Goal: Task Accomplishment & Management: Use online tool/utility

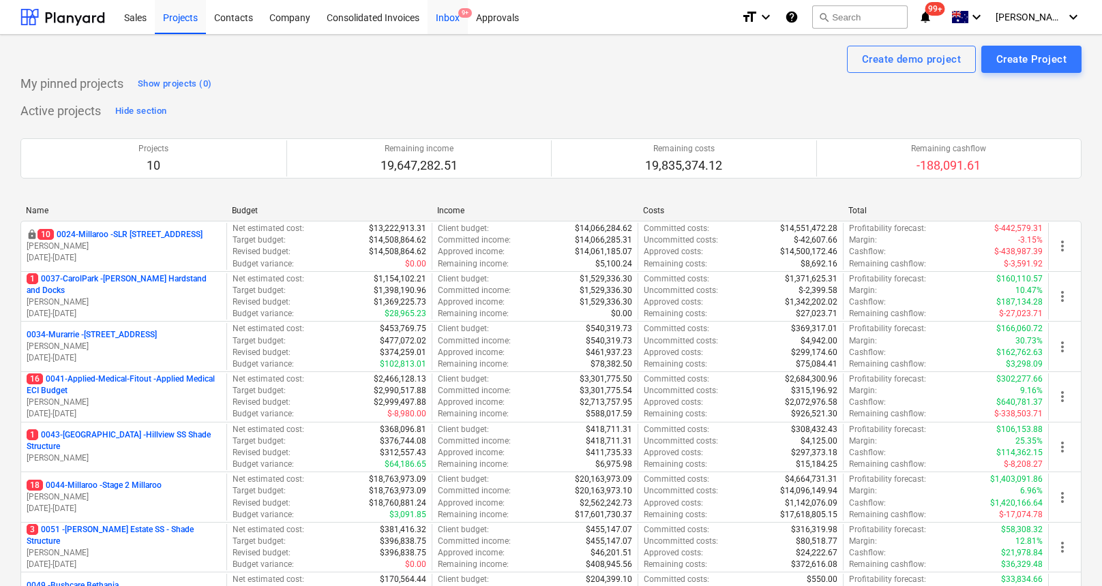
click at [449, 16] on div "Inbox 9+" at bounding box center [448, 16] width 40 height 35
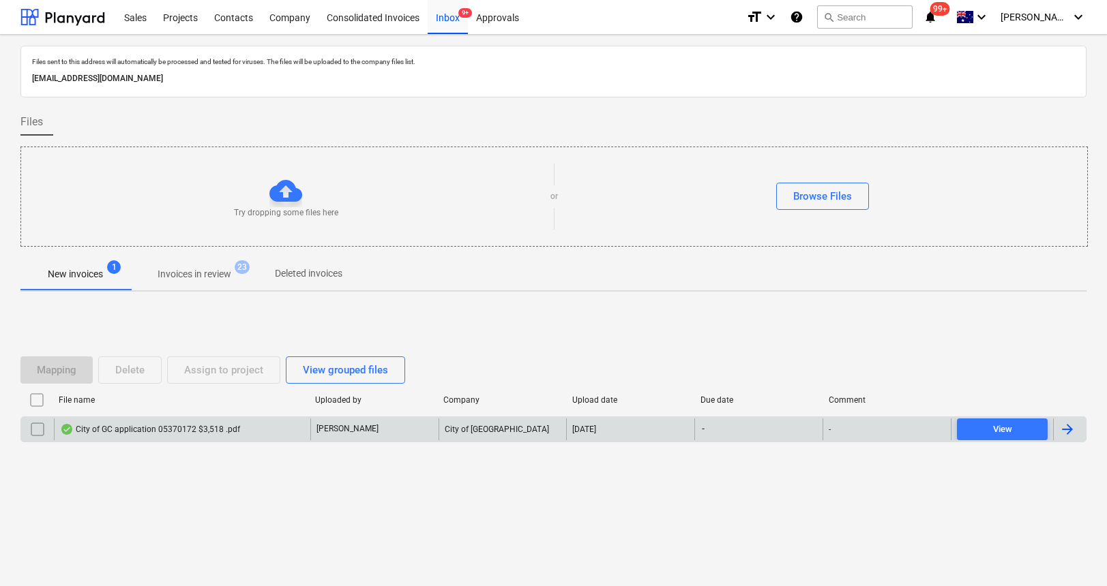
click at [205, 434] on div "City of GC application 05370172 $3,518 .pdf" at bounding box center [150, 429] width 180 height 11
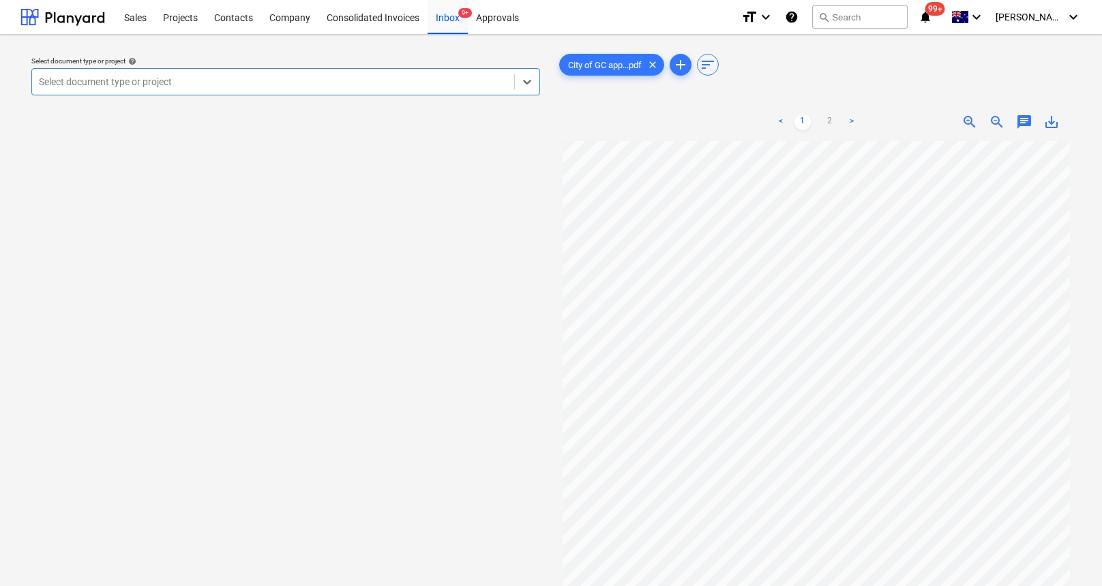
click at [336, 83] on div at bounding box center [273, 82] width 468 height 14
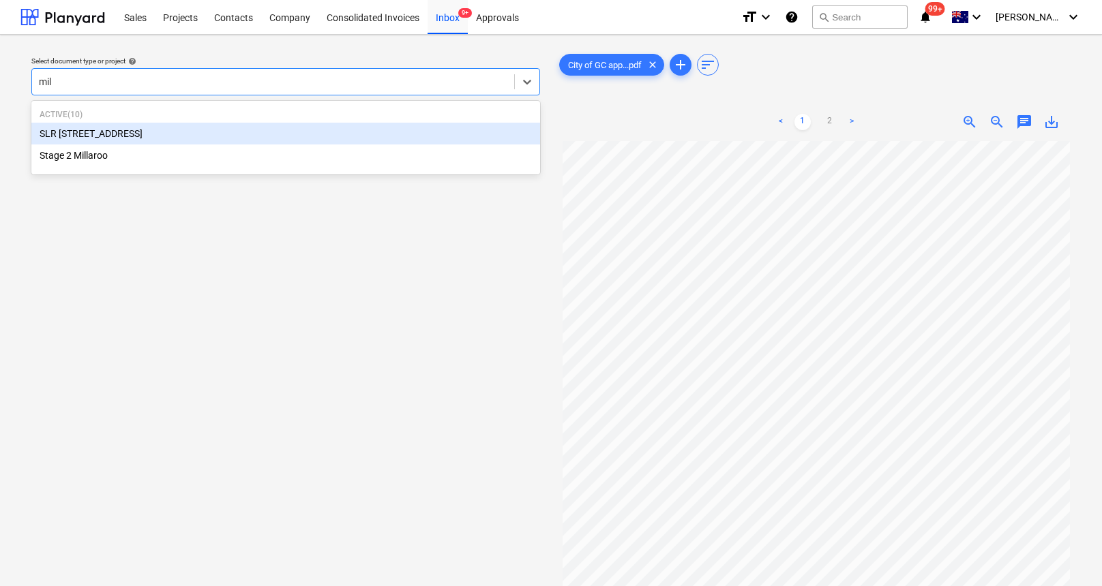
type input "mill"
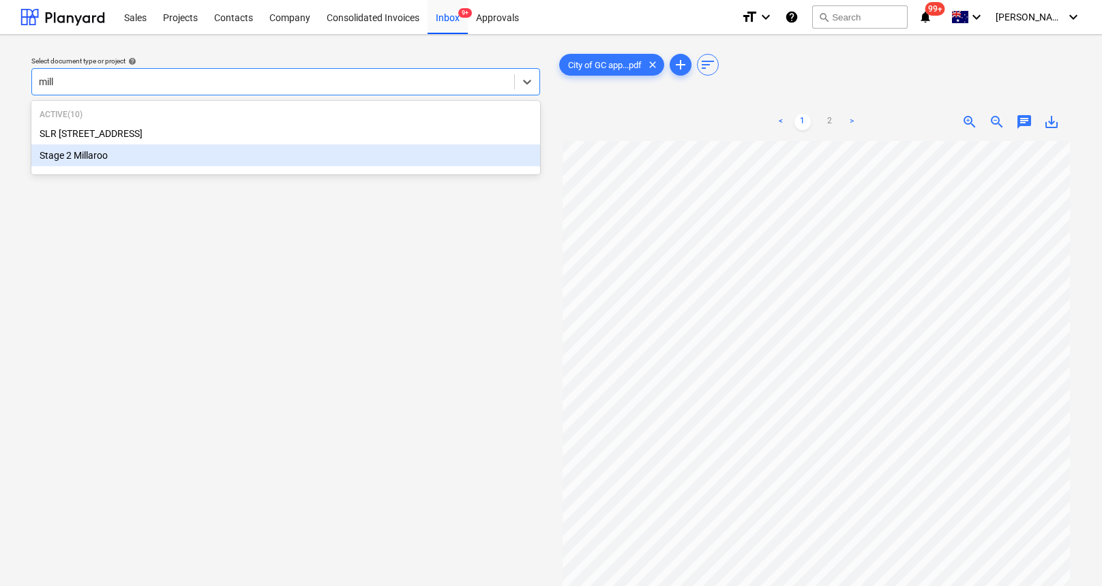
click at [59, 155] on div "Stage 2 Millaroo" at bounding box center [285, 156] width 509 height 22
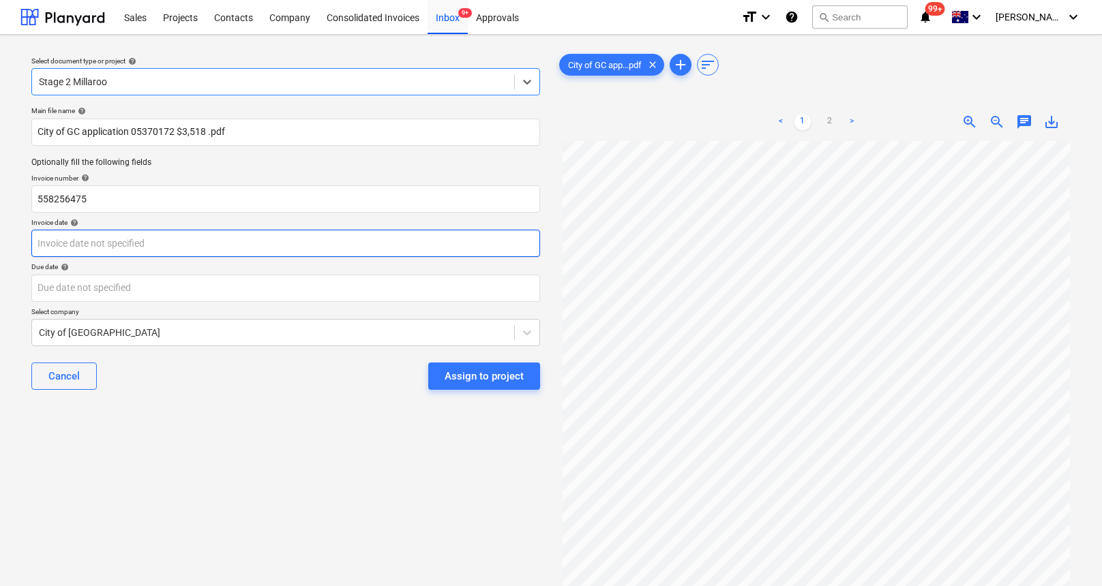
click at [100, 242] on body "Sales Projects Contacts Company Consolidated Invoices Inbox 9+ Approvals format…" at bounding box center [551, 293] width 1102 height 586
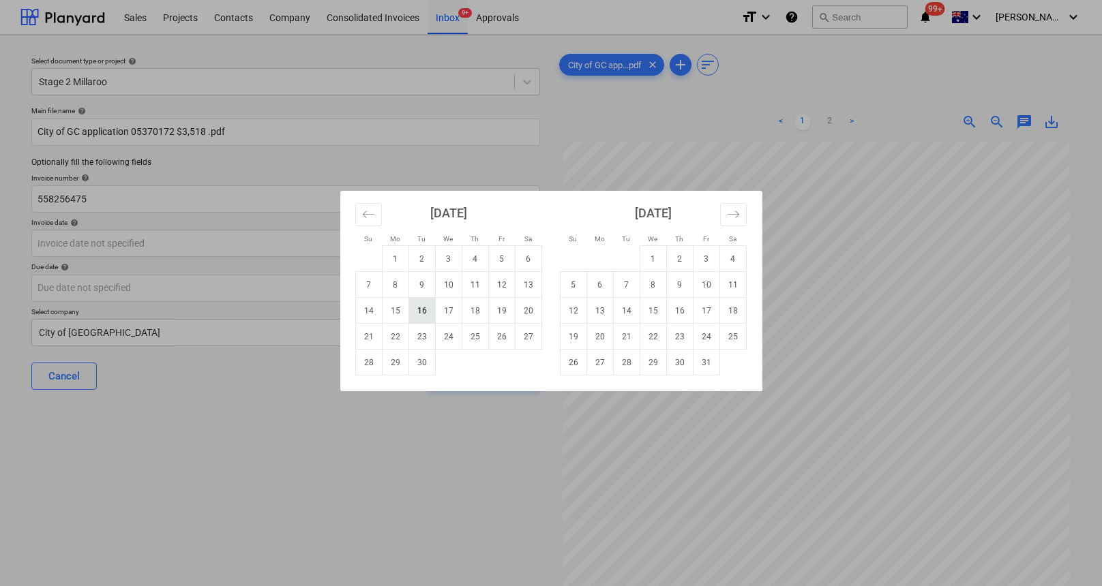
click at [426, 311] on td "16" at bounding box center [421, 311] width 27 height 26
type input "[DATE]"
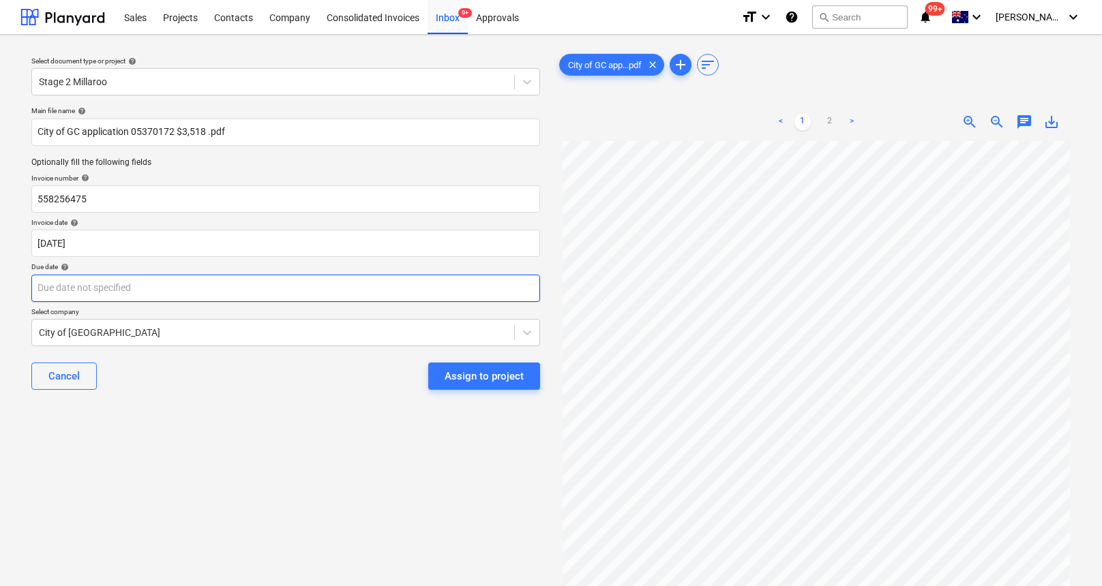
scroll to position [121, 0]
click at [202, 295] on body "Sales Projects Contacts Company Consolidated Invoices Inbox 9+ Approvals format…" at bounding box center [551, 293] width 1102 height 586
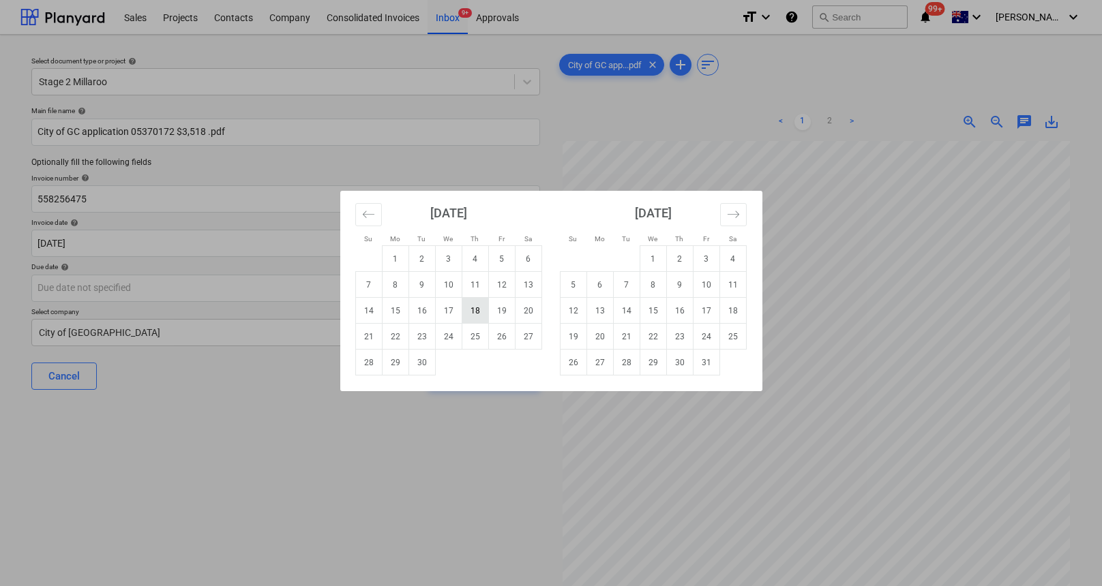
click at [481, 312] on td "18" at bounding box center [475, 311] width 27 height 26
type input "[DATE]"
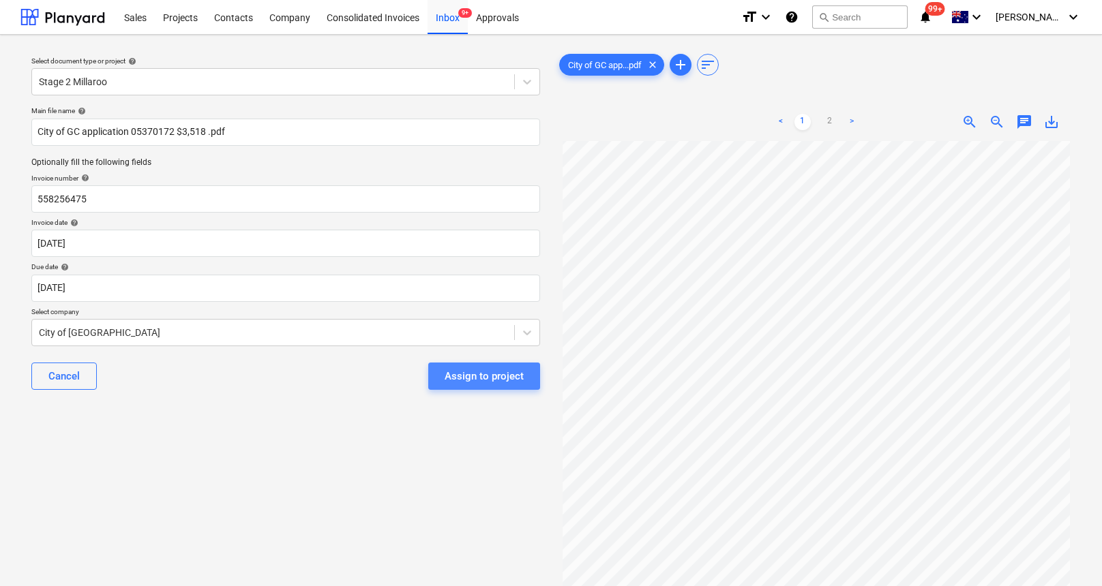
click at [473, 370] on div "Assign to project" at bounding box center [484, 377] width 79 height 18
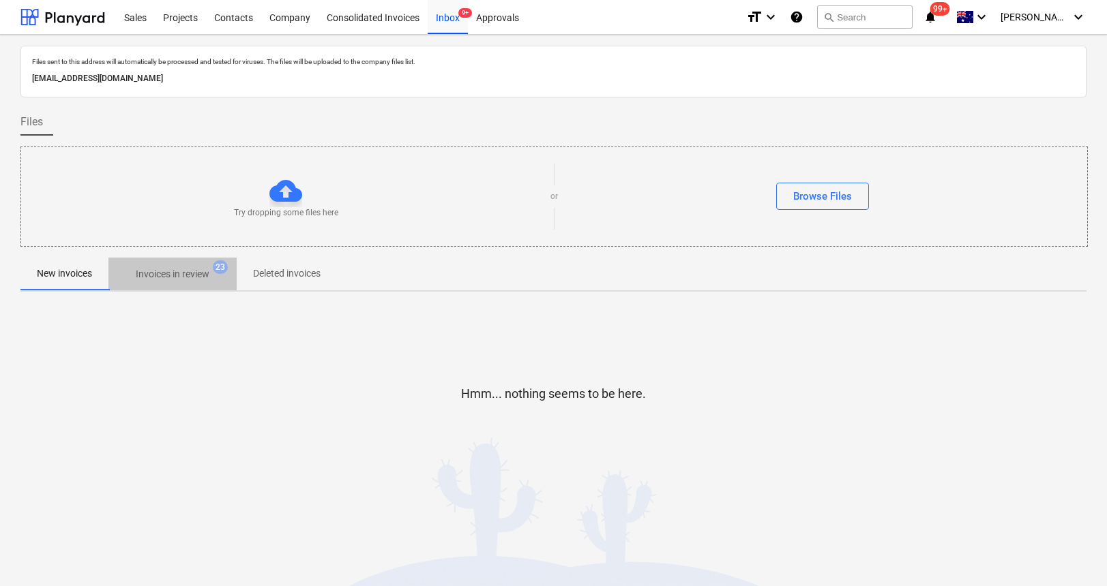
click at [171, 274] on p "Invoices in review" at bounding box center [173, 274] width 74 height 14
